Goal: Information Seeking & Learning: Learn about a topic

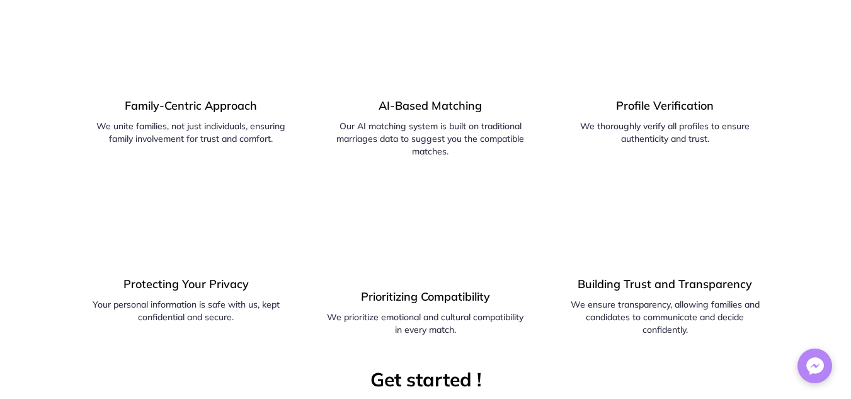
scroll to position [714, 0]
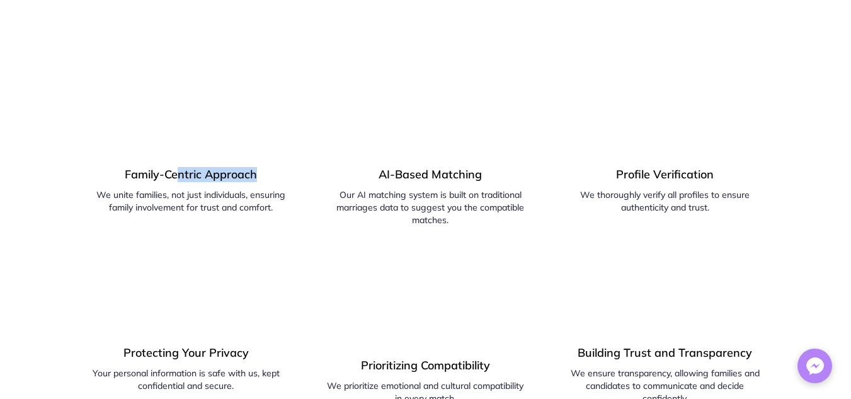
drag, startPoint x: 180, startPoint y: 175, endPoint x: 286, endPoint y: 172, distance: 105.9
click at [286, 172] on h4 "Family-Centric Approach" at bounding box center [191, 177] width 212 height 21
drag, startPoint x: 399, startPoint y: 150, endPoint x: 471, endPoint y: 170, distance: 75.1
click at [471, 170] on div "AI-Based Matching Our AI matching system is built on traditional marriages data…" at bounding box center [431, 140] width 212 height 173
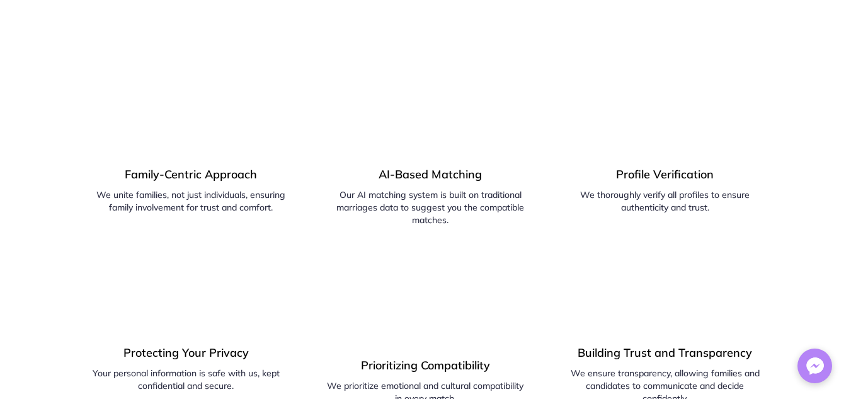
click at [481, 168] on span "AI-Based Matching" at bounding box center [430, 174] width 103 height 14
click at [709, 181] on h4 "Profile Verification" at bounding box center [665, 177] width 202 height 21
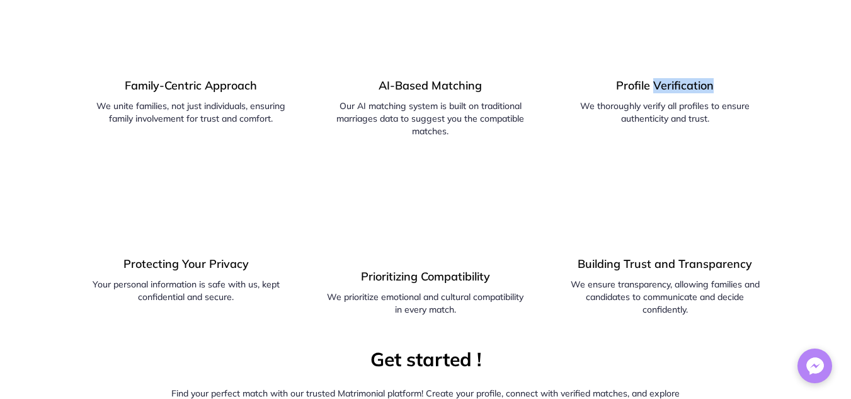
scroll to position [916, 0]
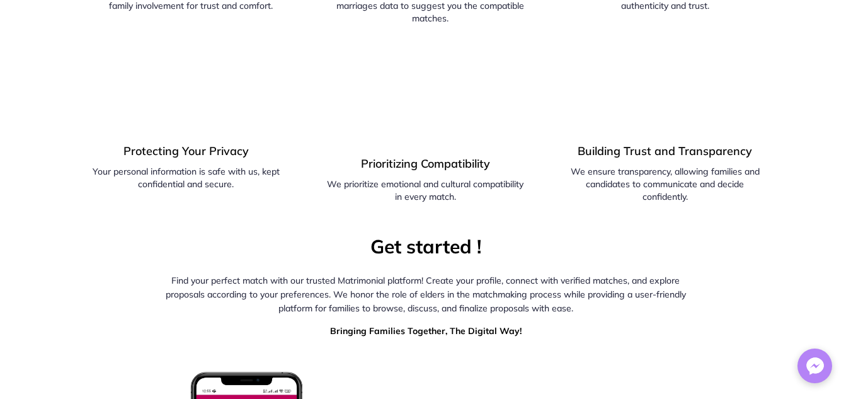
click at [210, 151] on span "Protecting Your Privacy" at bounding box center [186, 151] width 125 height 14
click at [467, 147] on div "Prioritizing Compatibility We prioritize emotional and cultural compatibility i…" at bounding box center [426, 123] width 202 height 160
